Goal: Transaction & Acquisition: Purchase product/service

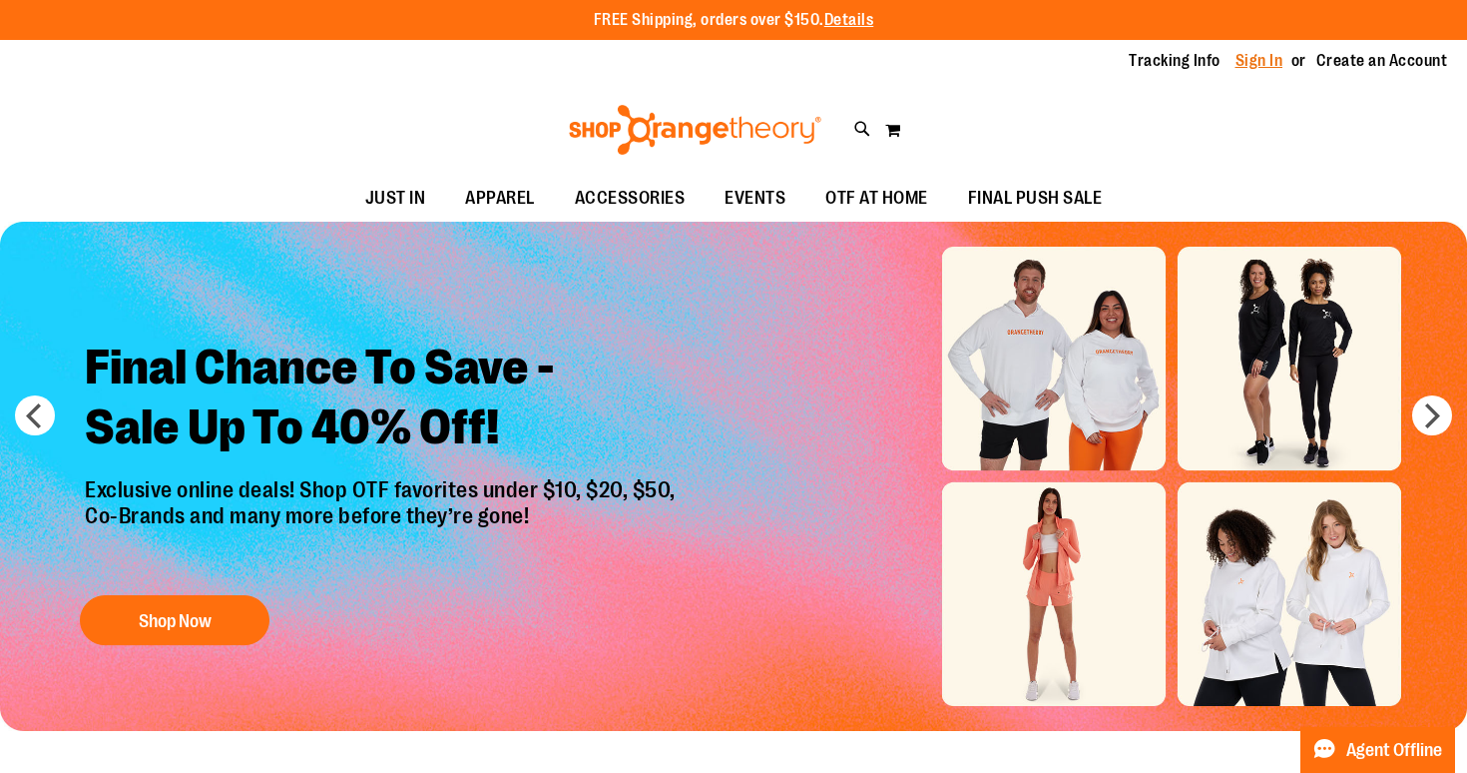
click at [1257, 63] on link "Sign In" at bounding box center [1260, 61] width 48 height 22
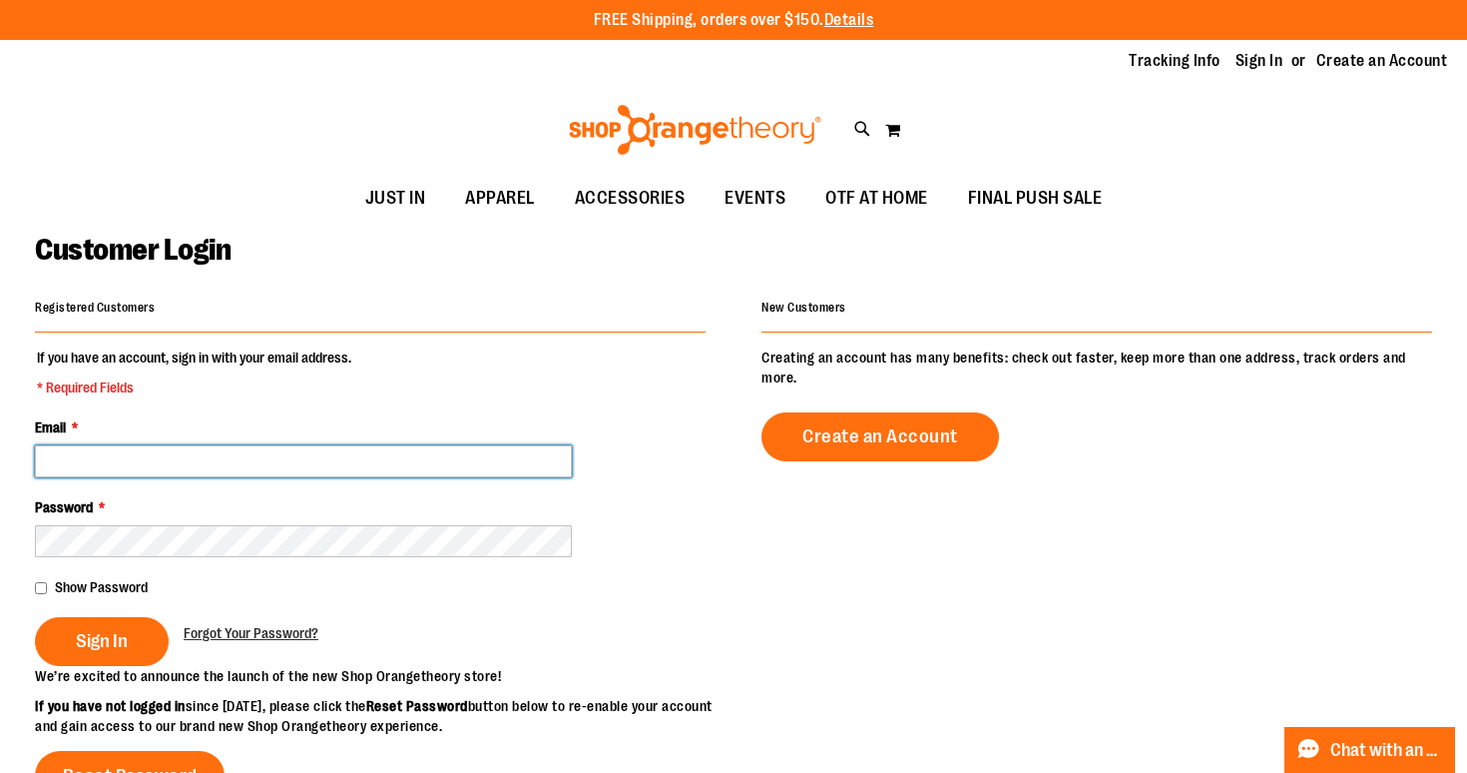
type input "**********"
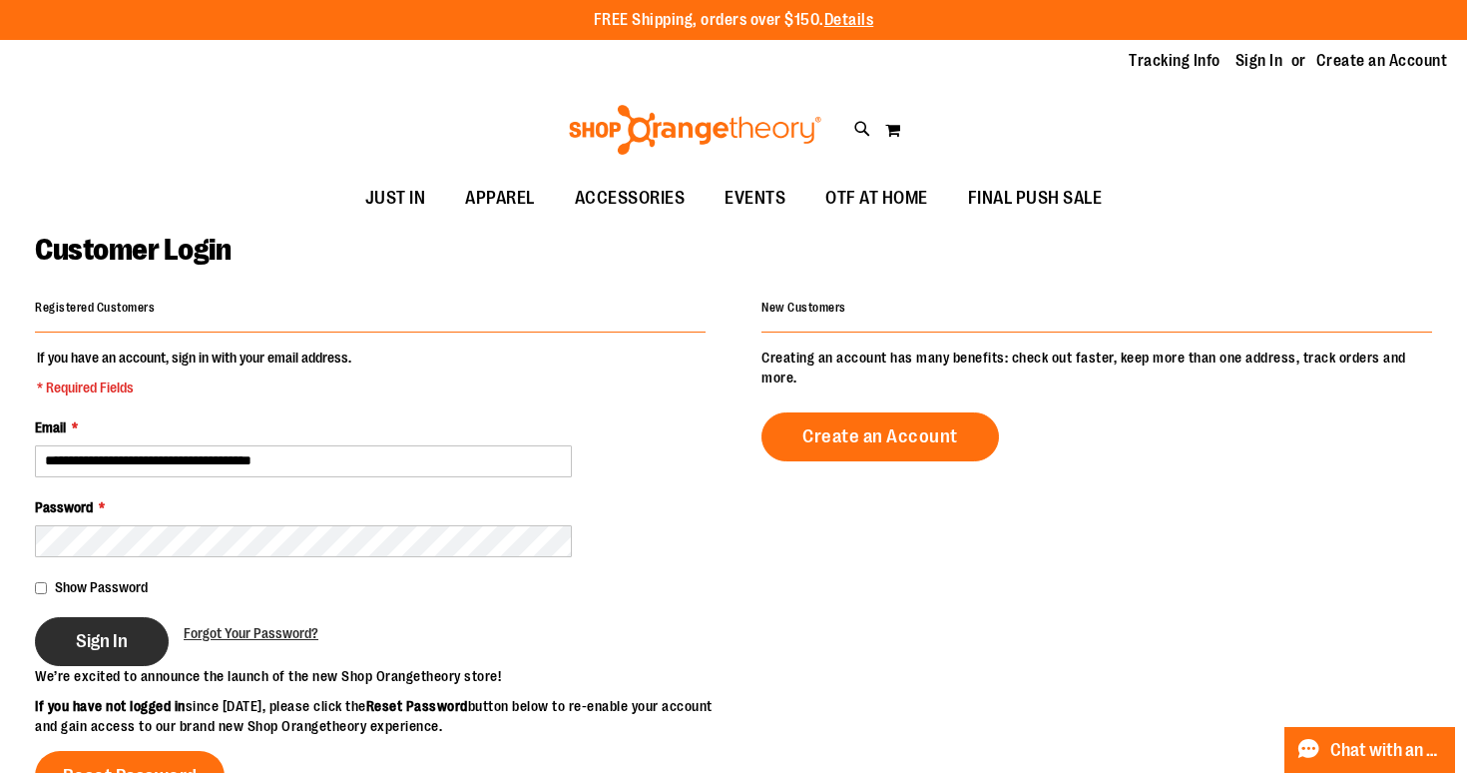
click at [124, 619] on button "Sign In" at bounding box center [102, 641] width 134 height 49
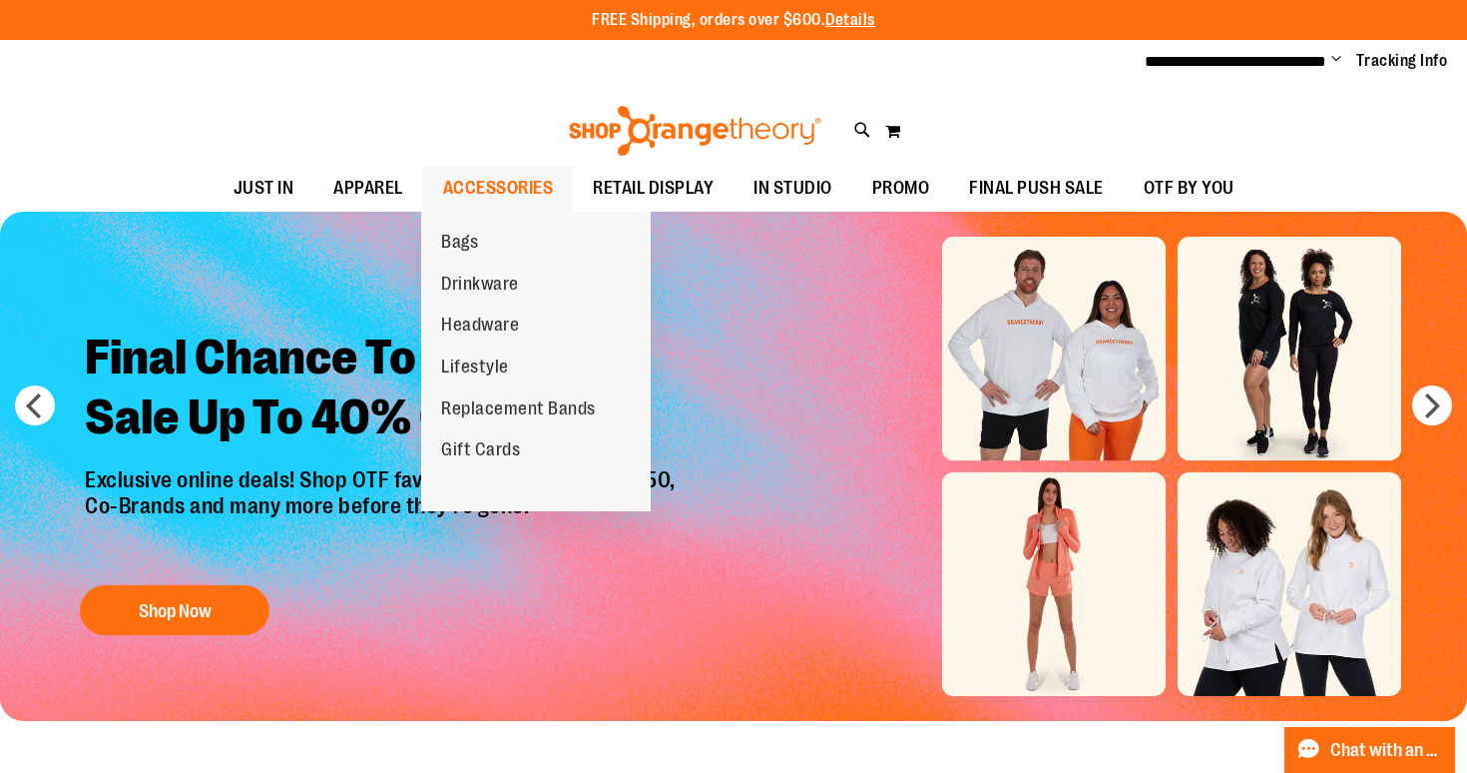
click at [495, 174] on span "ACCESSORIES" at bounding box center [498, 188] width 111 height 45
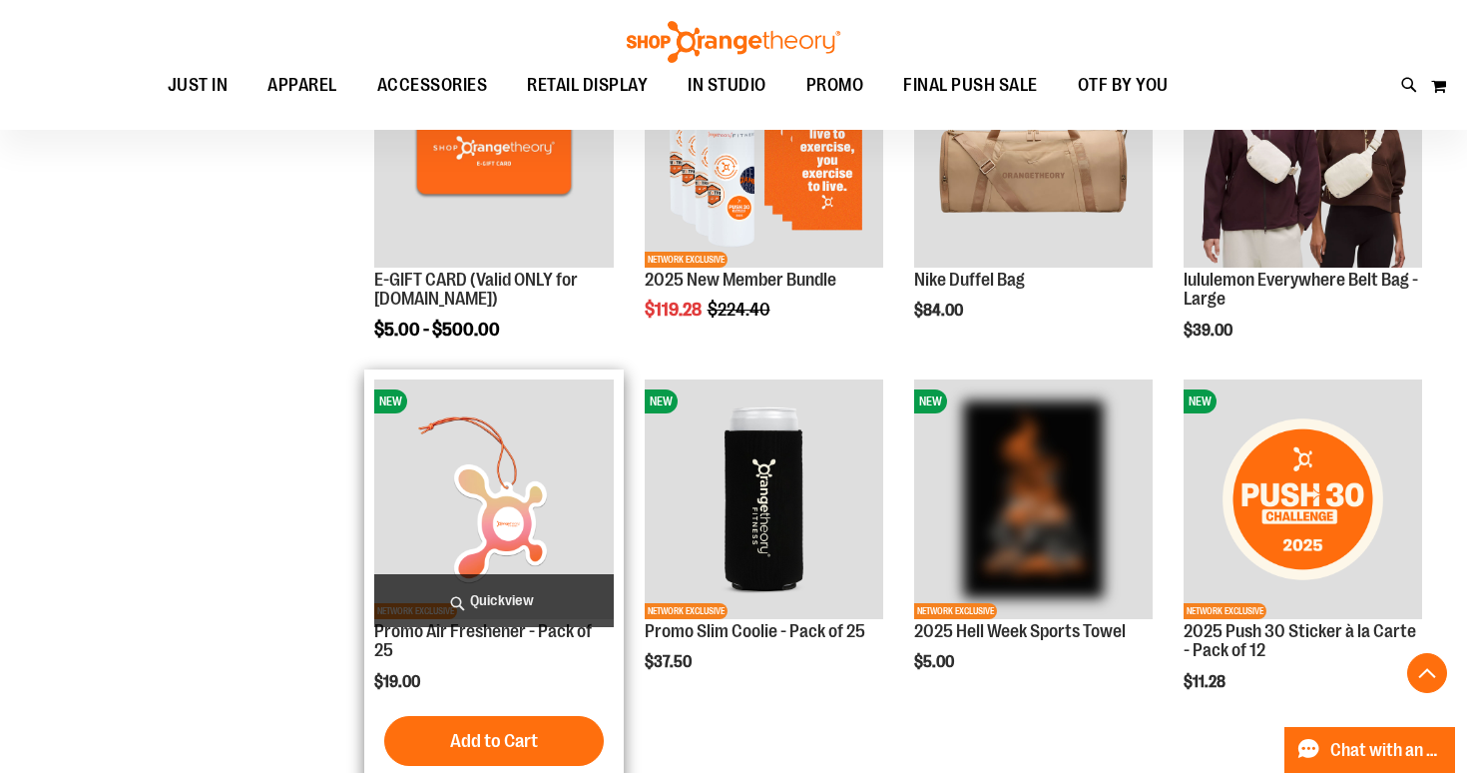
scroll to position [720, 0]
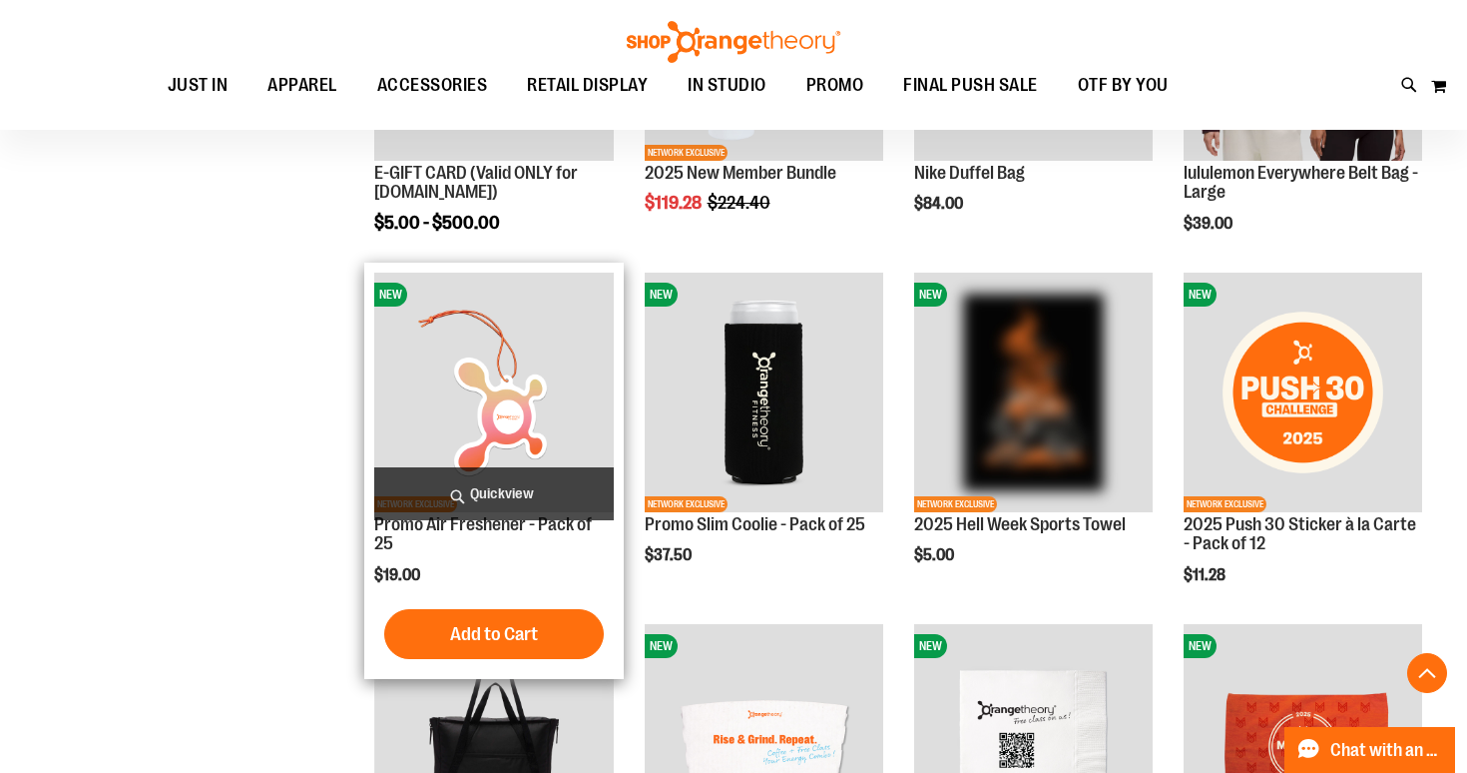
scroll to position [804, 0]
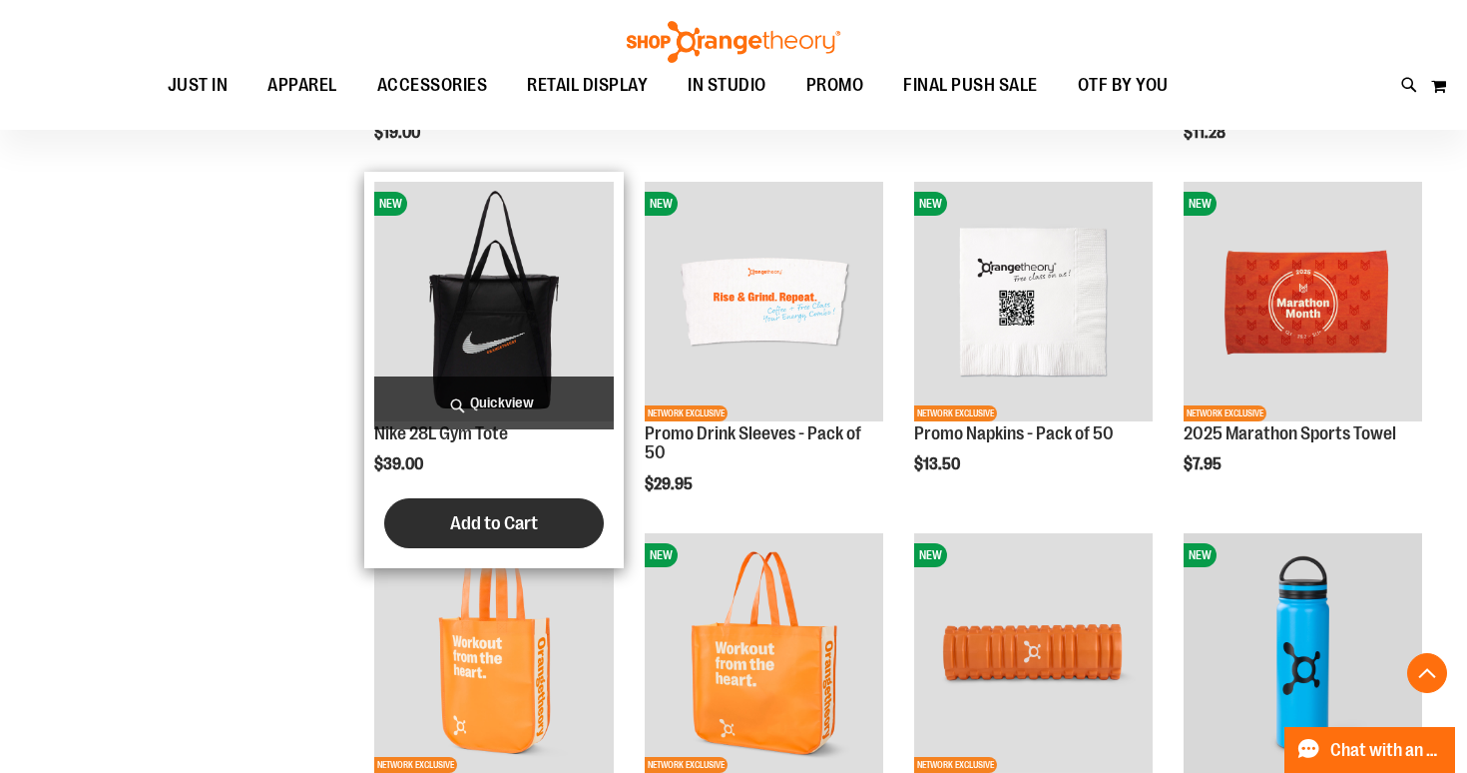
scroll to position [1272, 1]
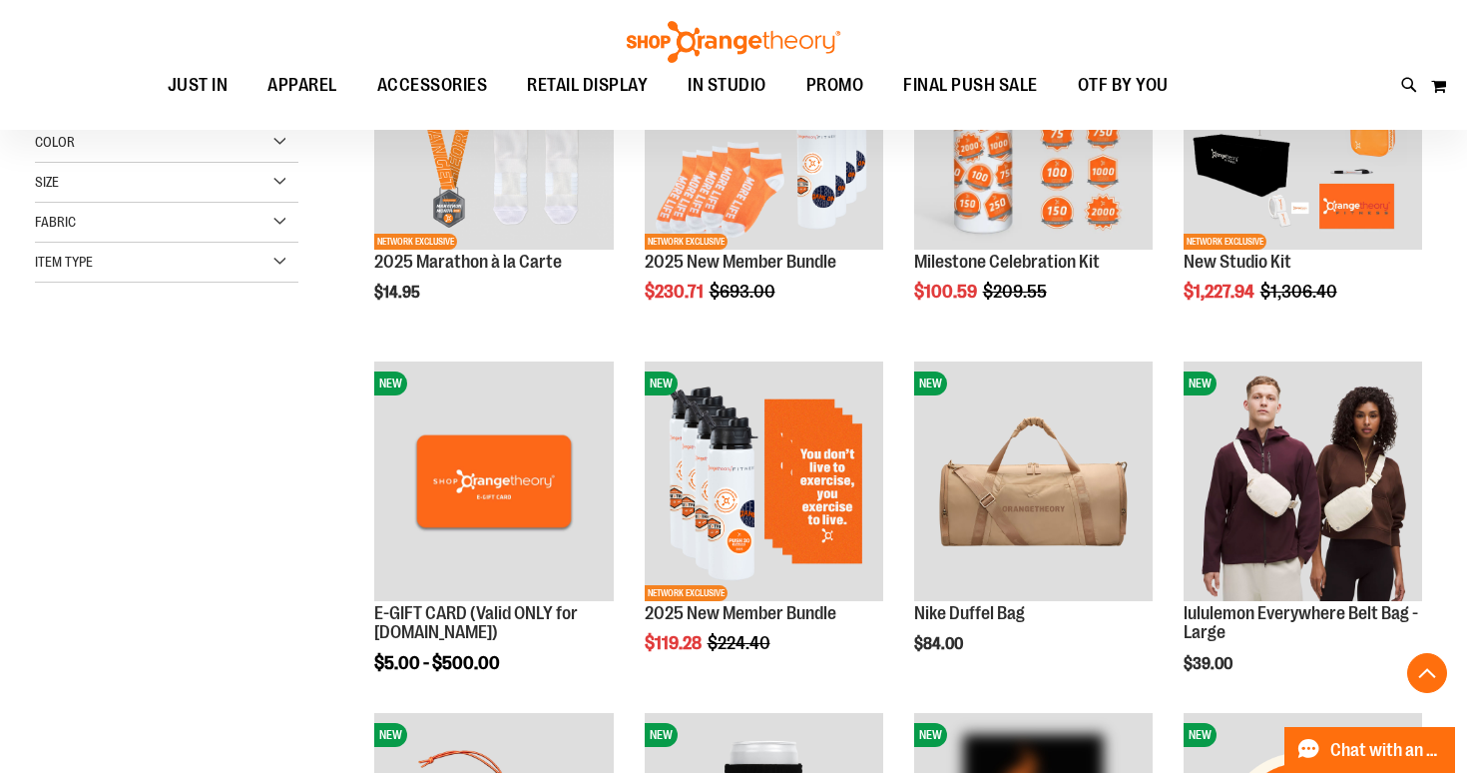
scroll to position [80, 0]
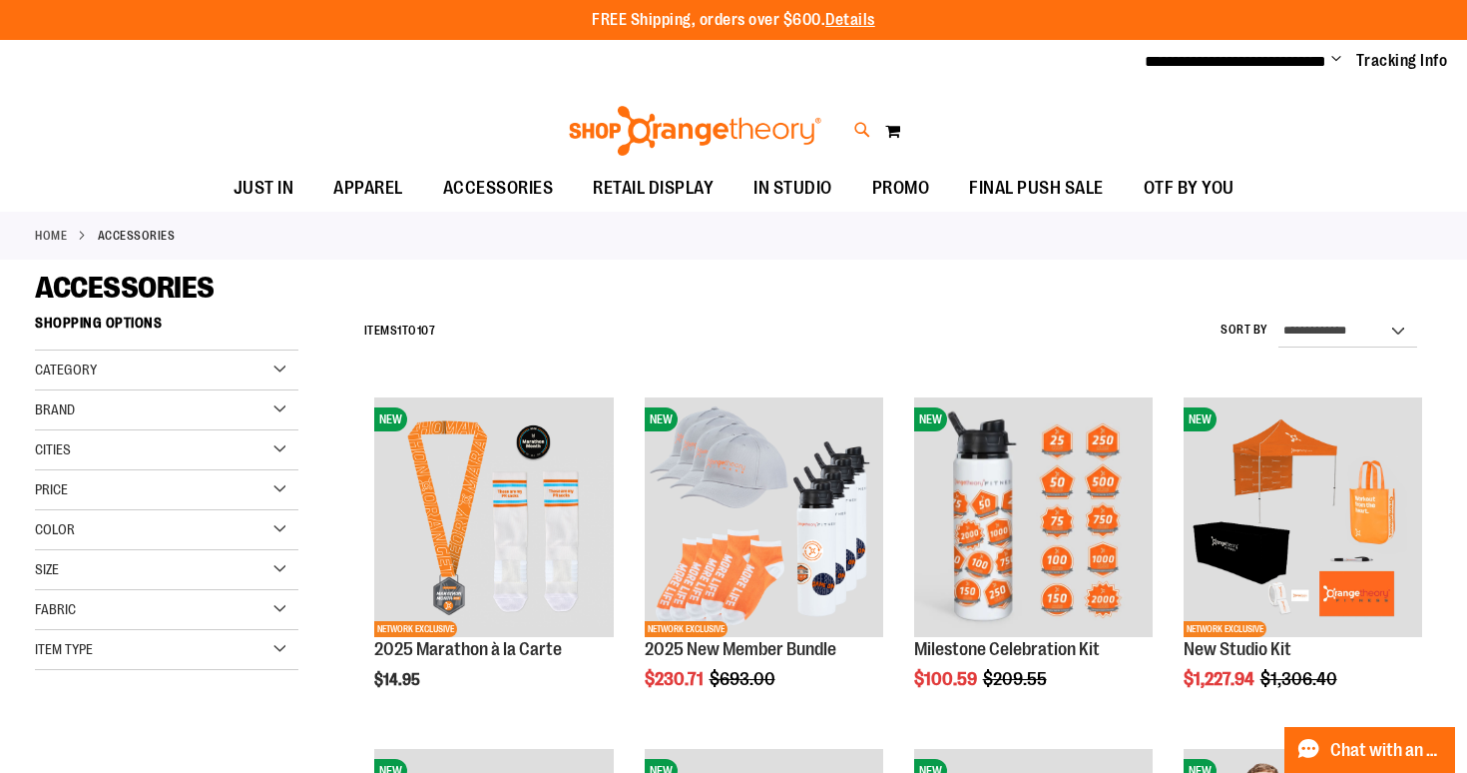
click at [864, 136] on icon at bounding box center [863, 130] width 17 height 23
type input "*"
type input "****"
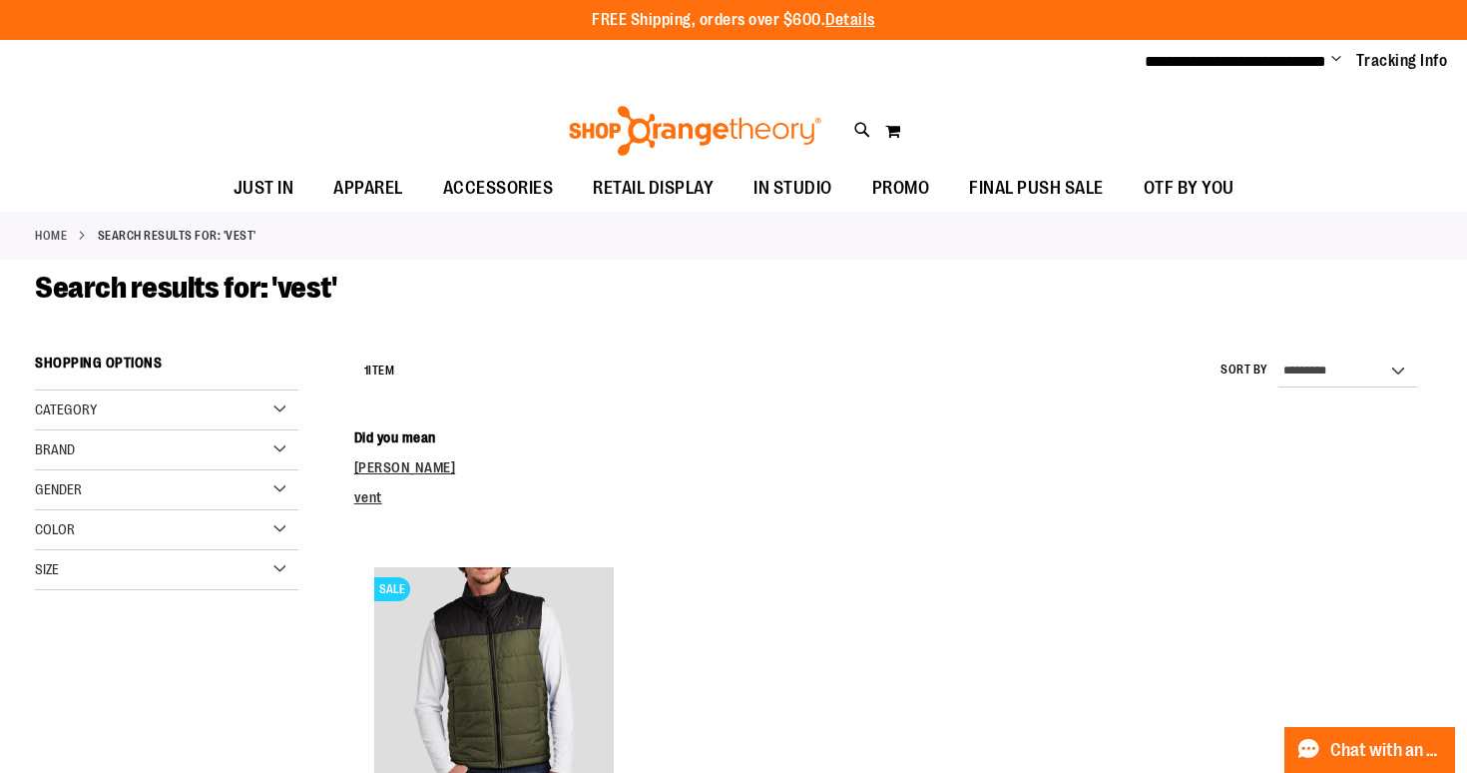
click at [602, 141] on img at bounding box center [695, 131] width 259 height 50
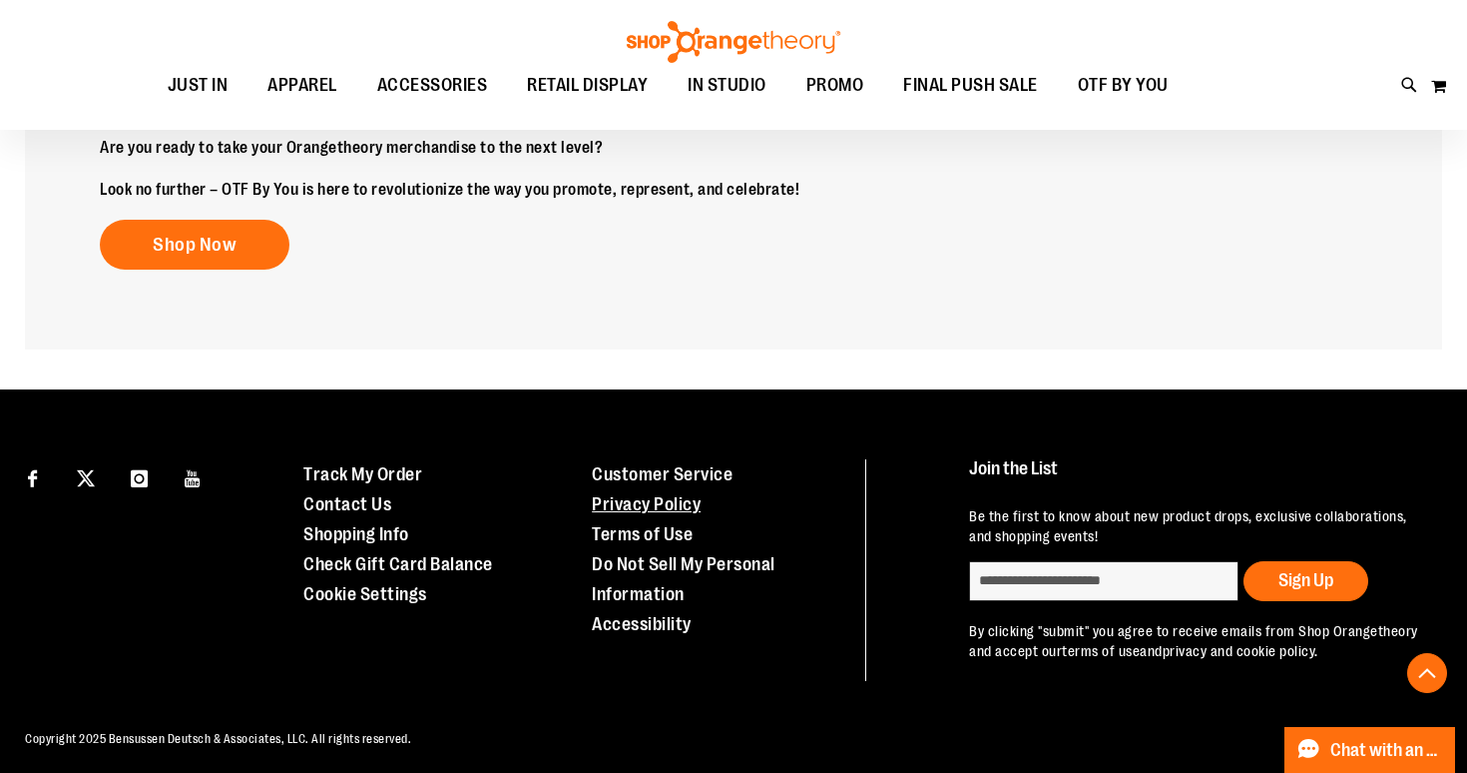
scroll to position [2751, 0]
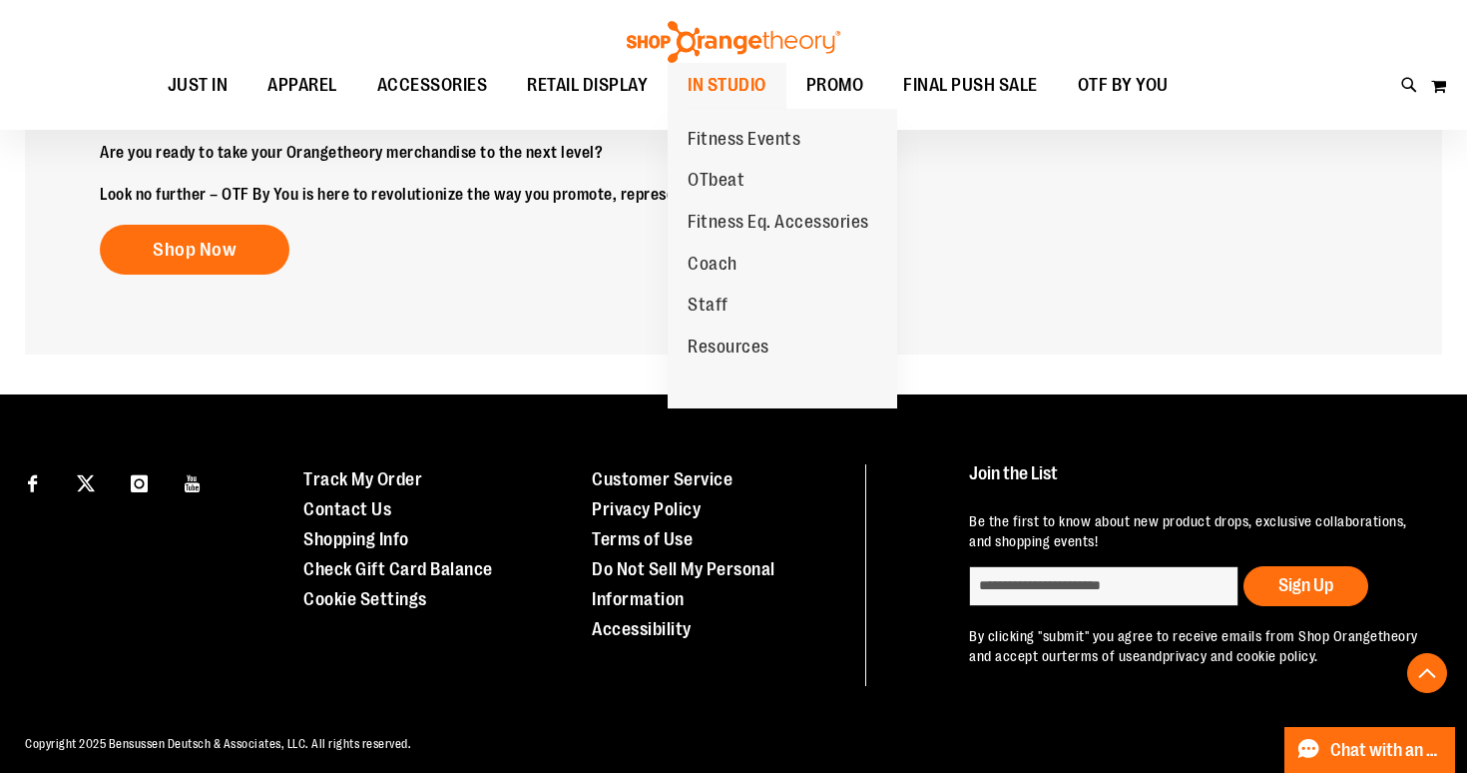
click at [763, 84] on span "IN STUDIO" at bounding box center [727, 85] width 79 height 45
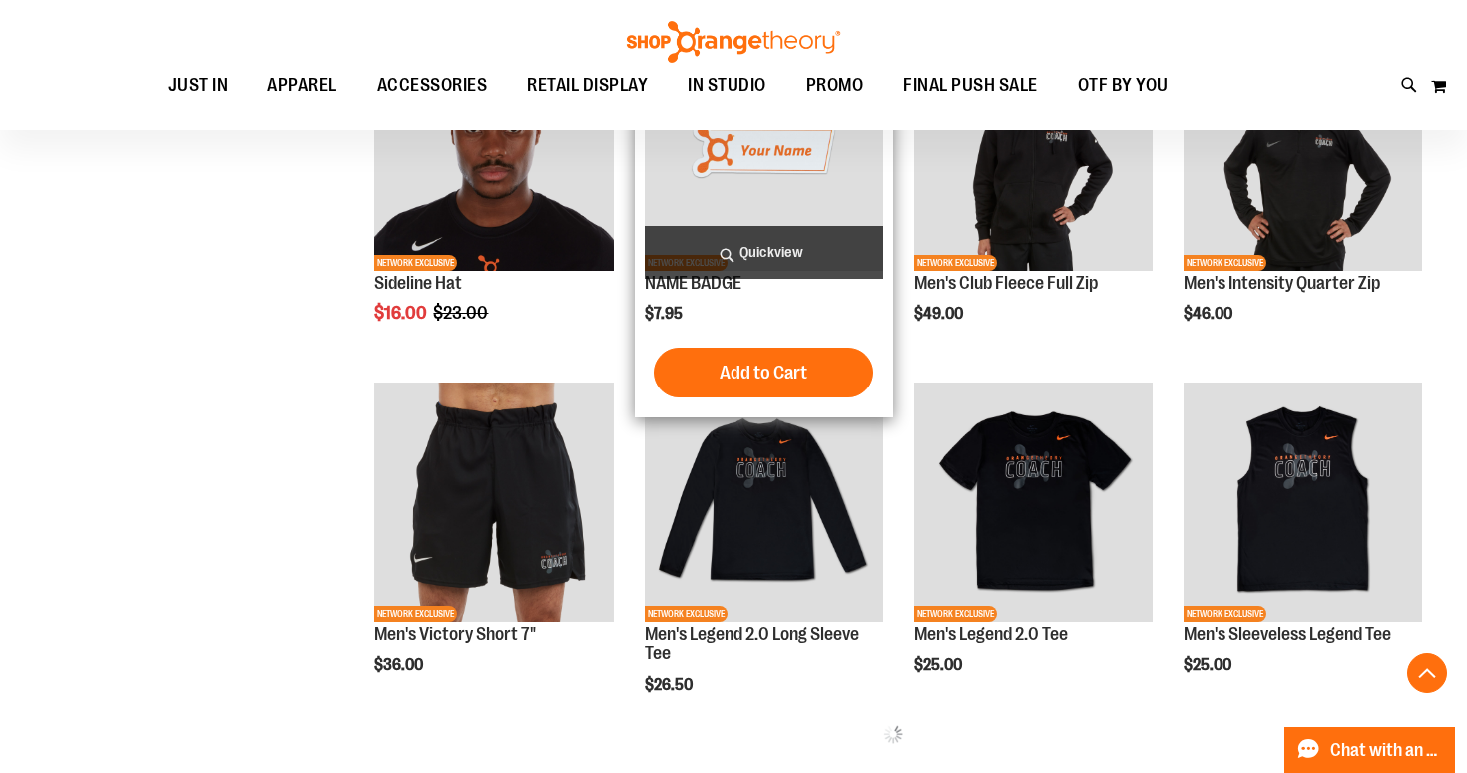
scroll to position [719, 0]
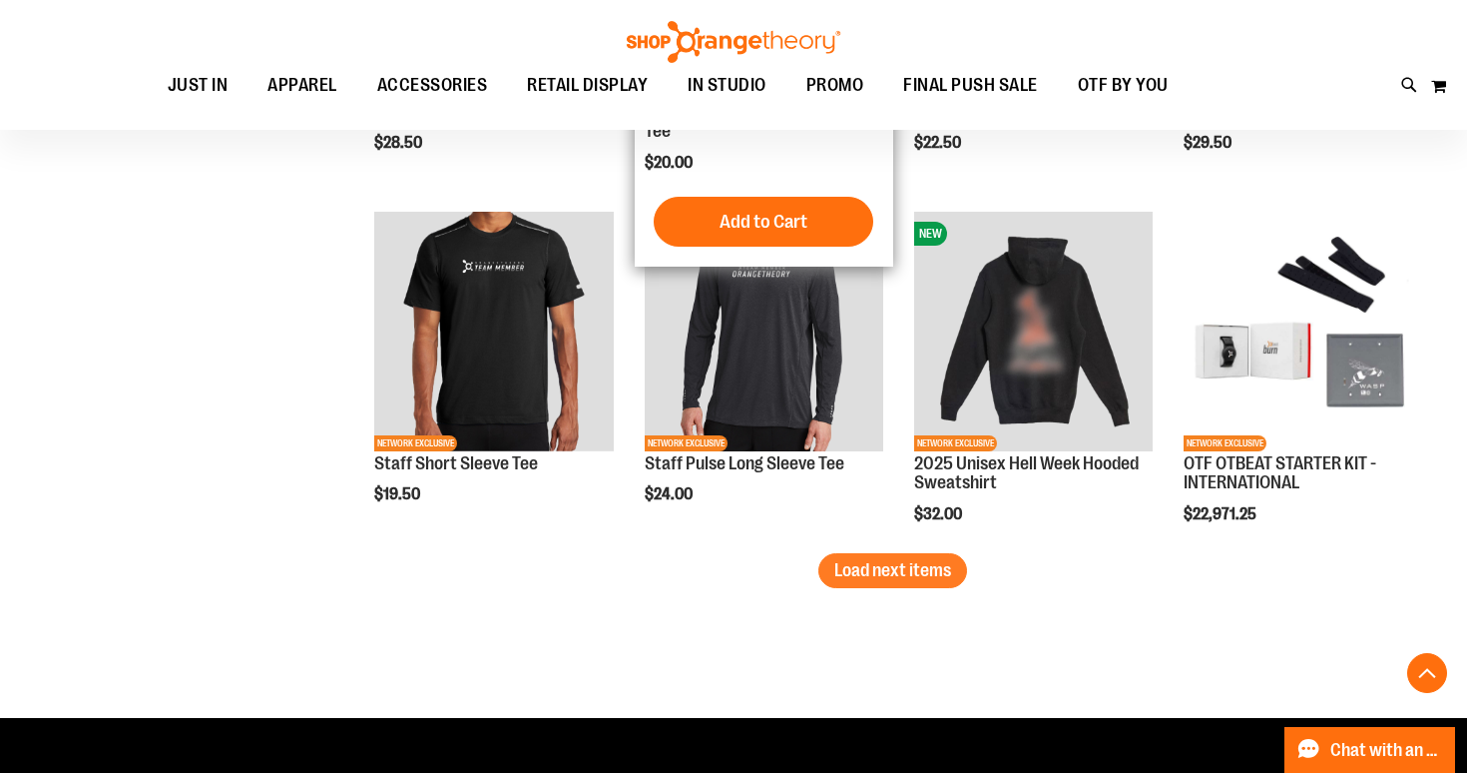
scroll to position [2996, 0]
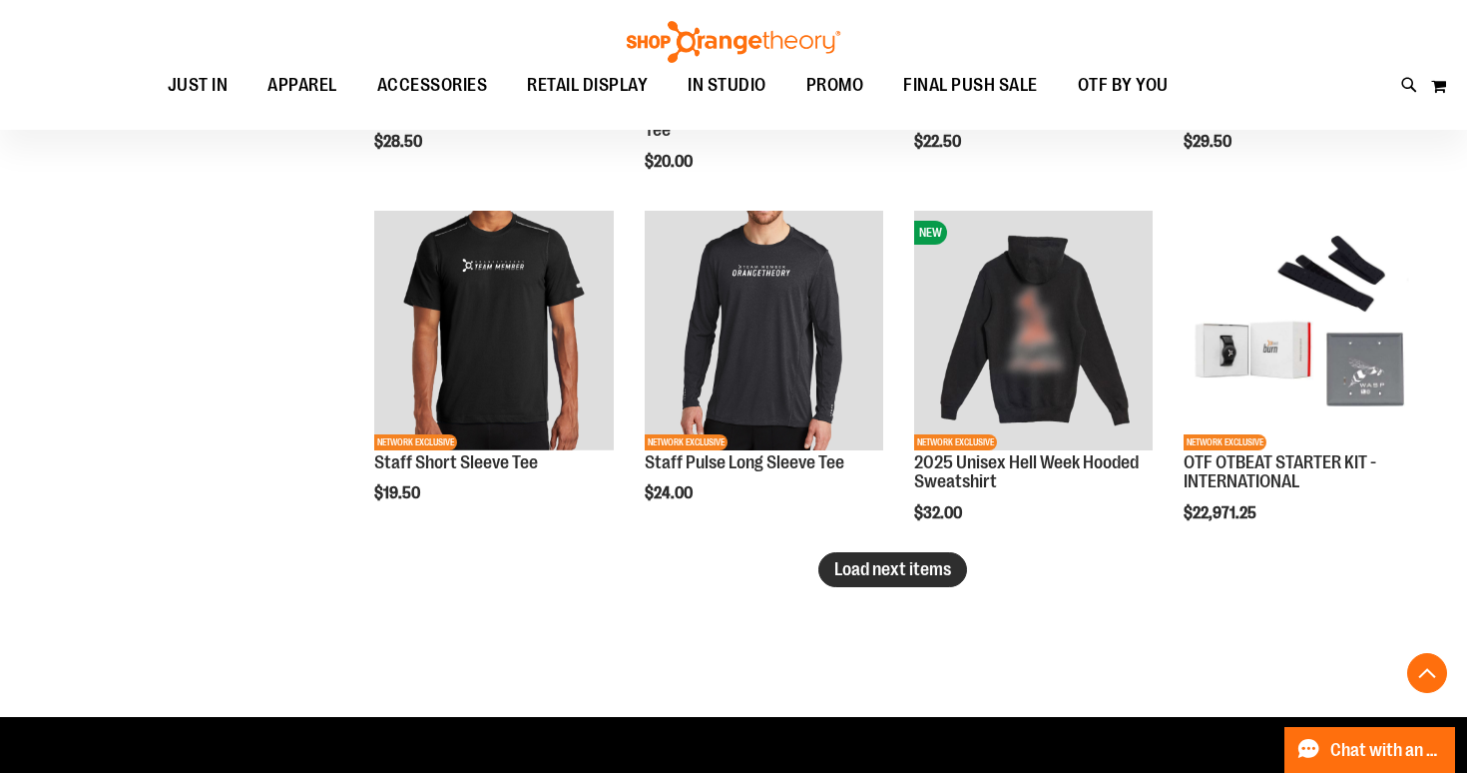
click at [897, 575] on span "Load next items" at bounding box center [893, 569] width 117 height 20
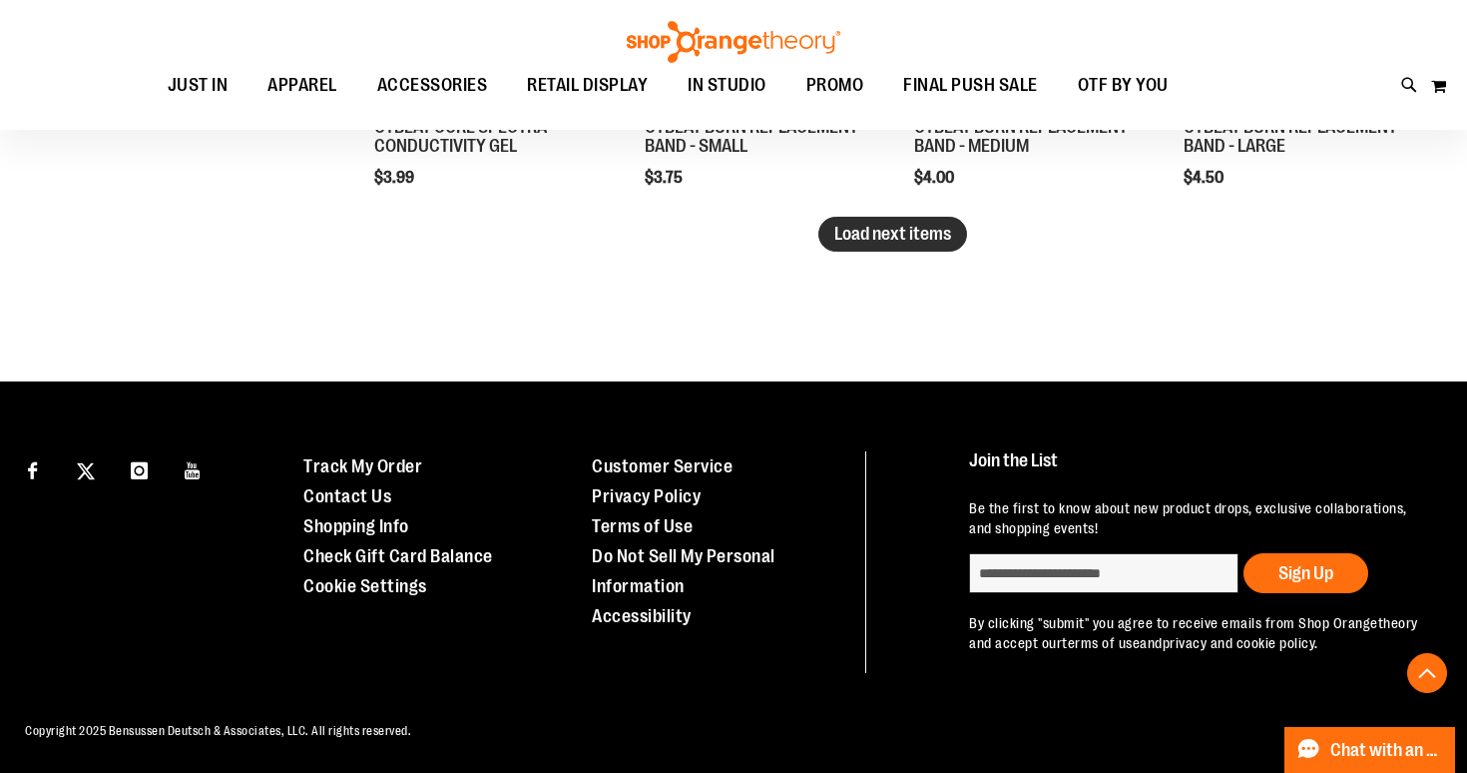
click at [920, 225] on span "Load next items" at bounding box center [893, 234] width 117 height 20
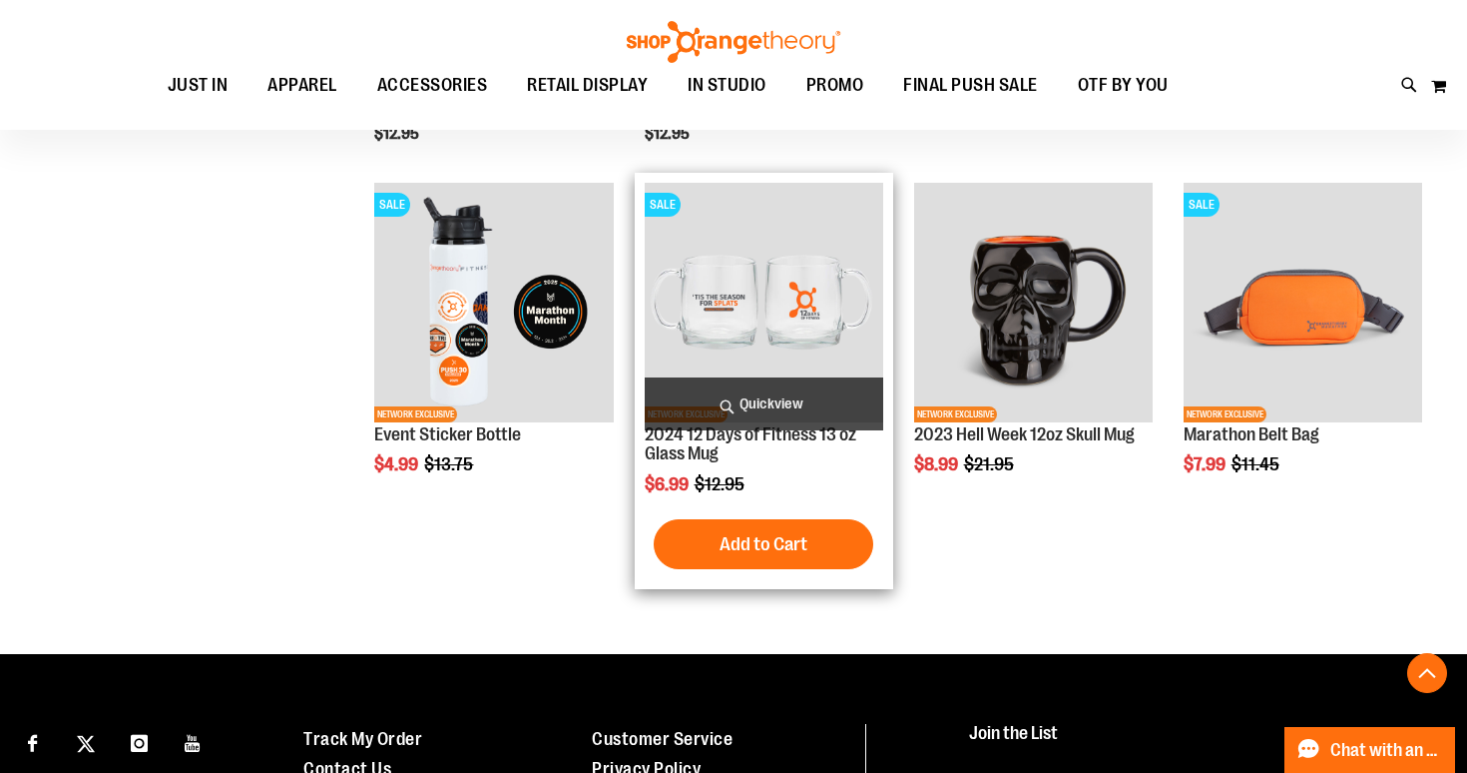
scroll to position [5136, 0]
